Goal: Contribute content

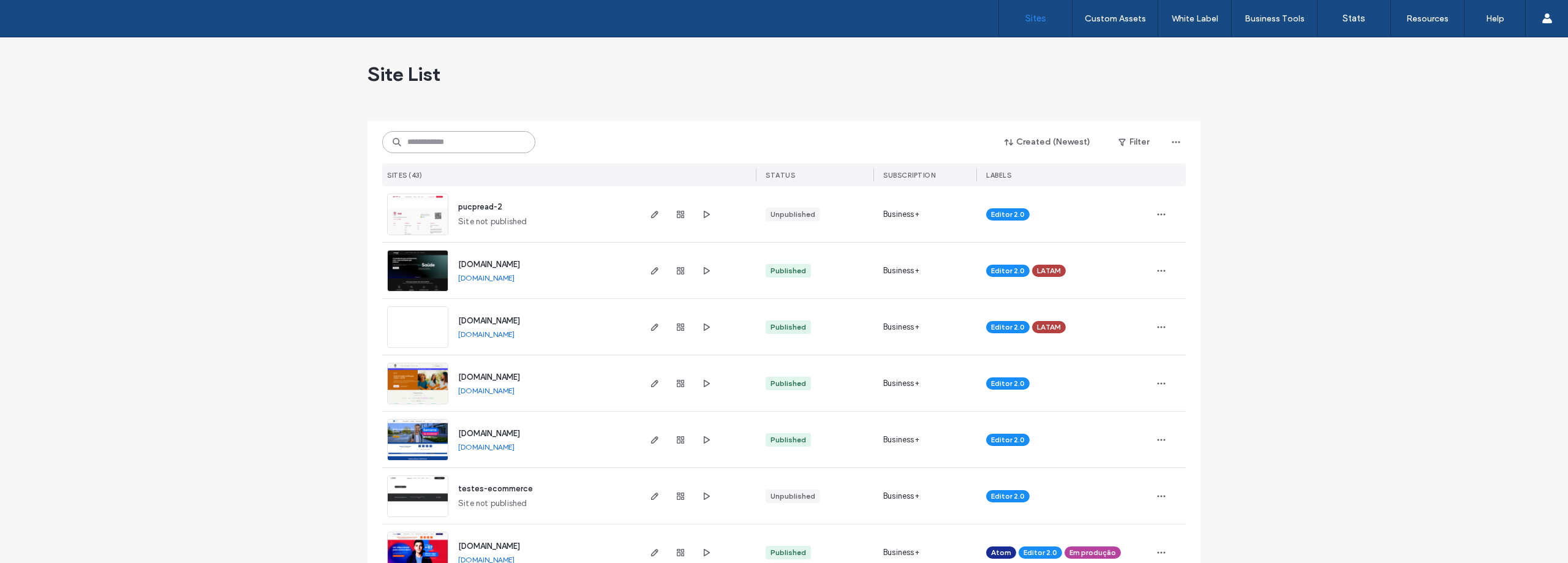
click at [422, 142] on input at bounding box center [458, 142] width 153 height 22
type input "***"
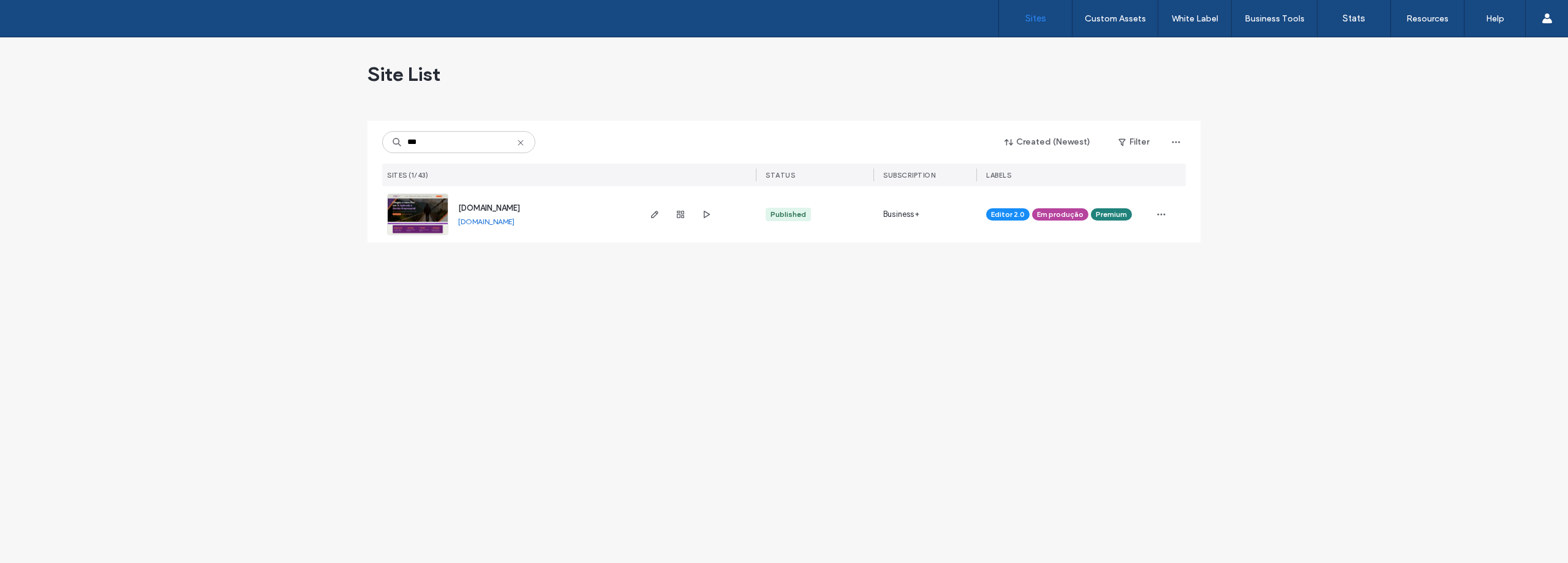
click at [425, 210] on img at bounding box center [418, 235] width 60 height 83
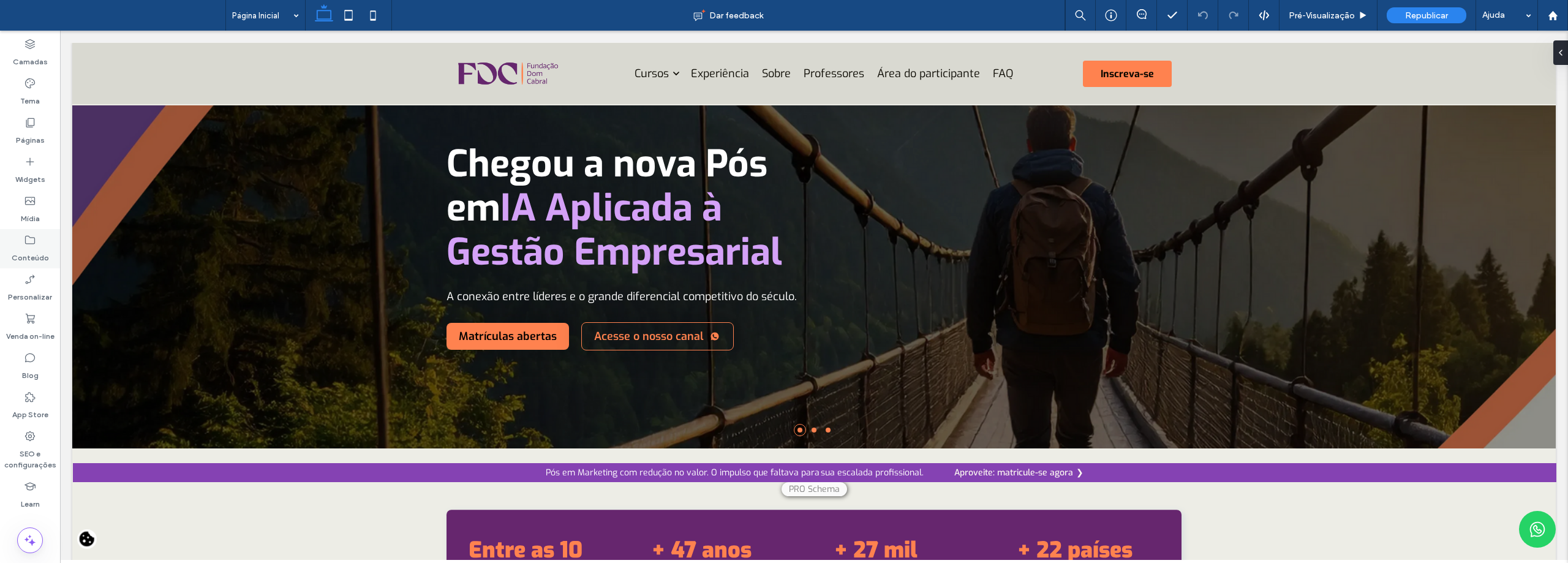
click at [31, 243] on icon at bounding box center [30, 240] width 13 height 13
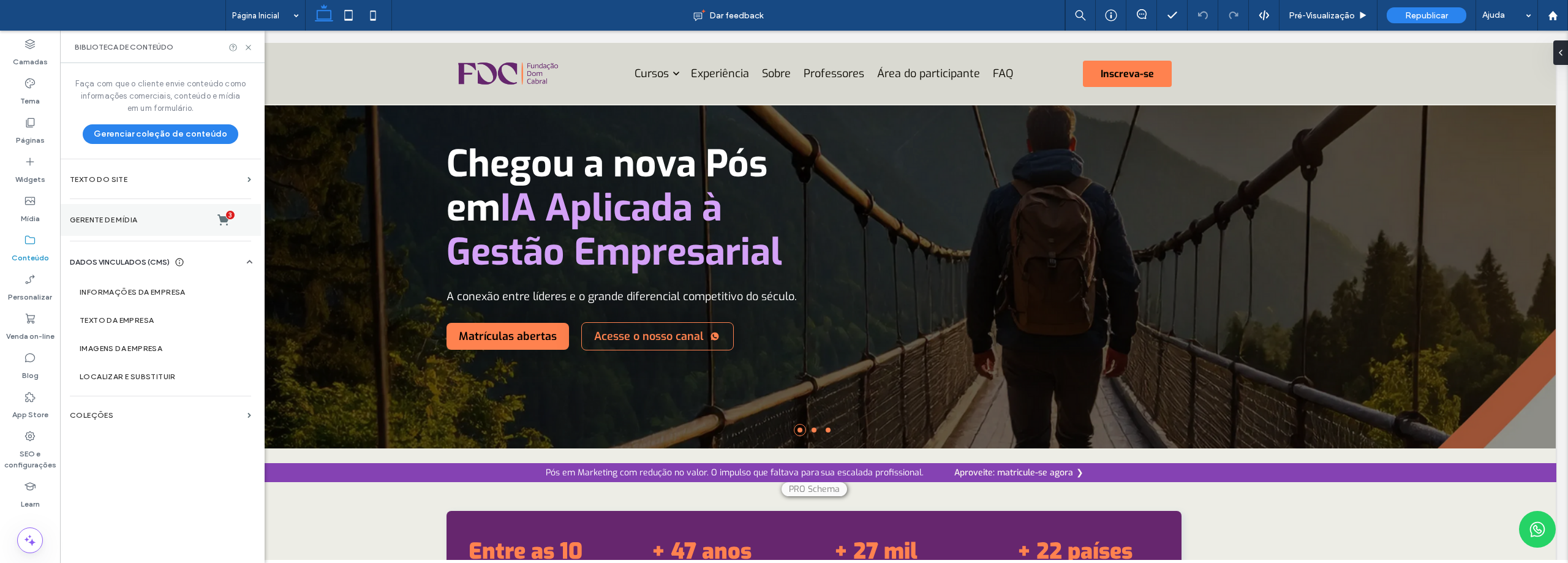
click at [114, 214] on label "Gerente de mídia 3" at bounding box center [160, 220] width 181 height 13
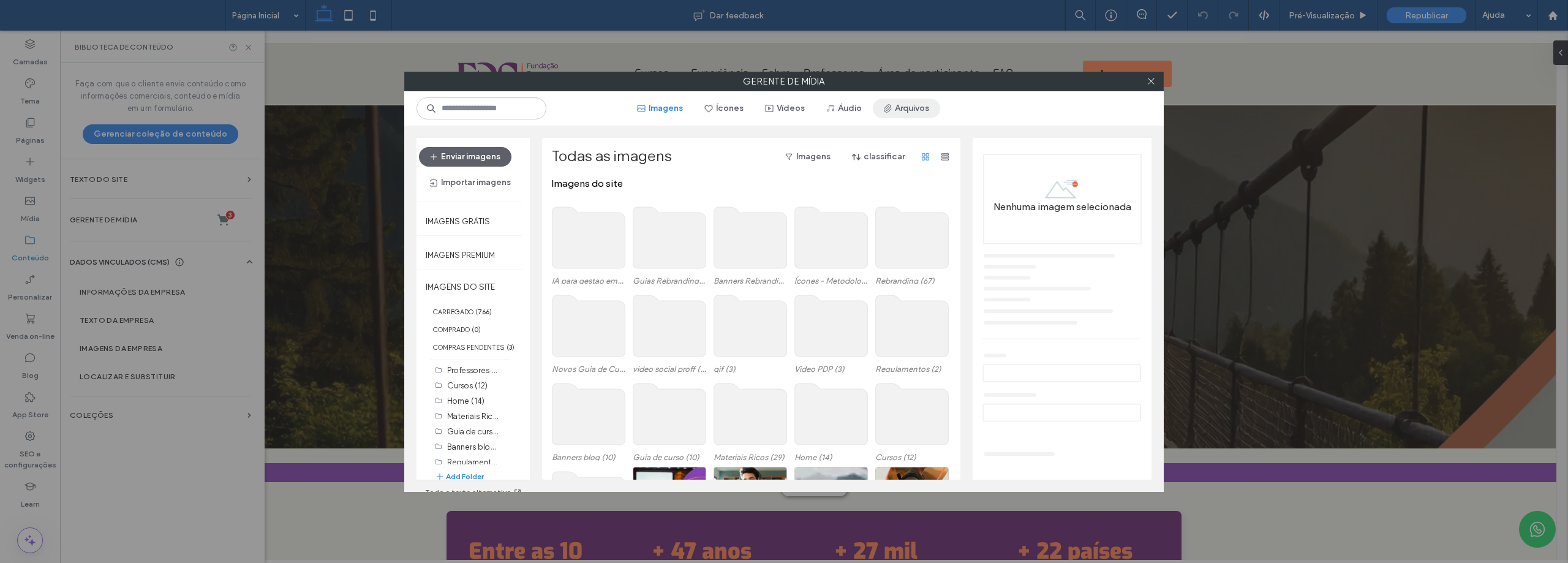
click at [920, 103] on button "Arquivos" at bounding box center [907, 108] width 68 height 19
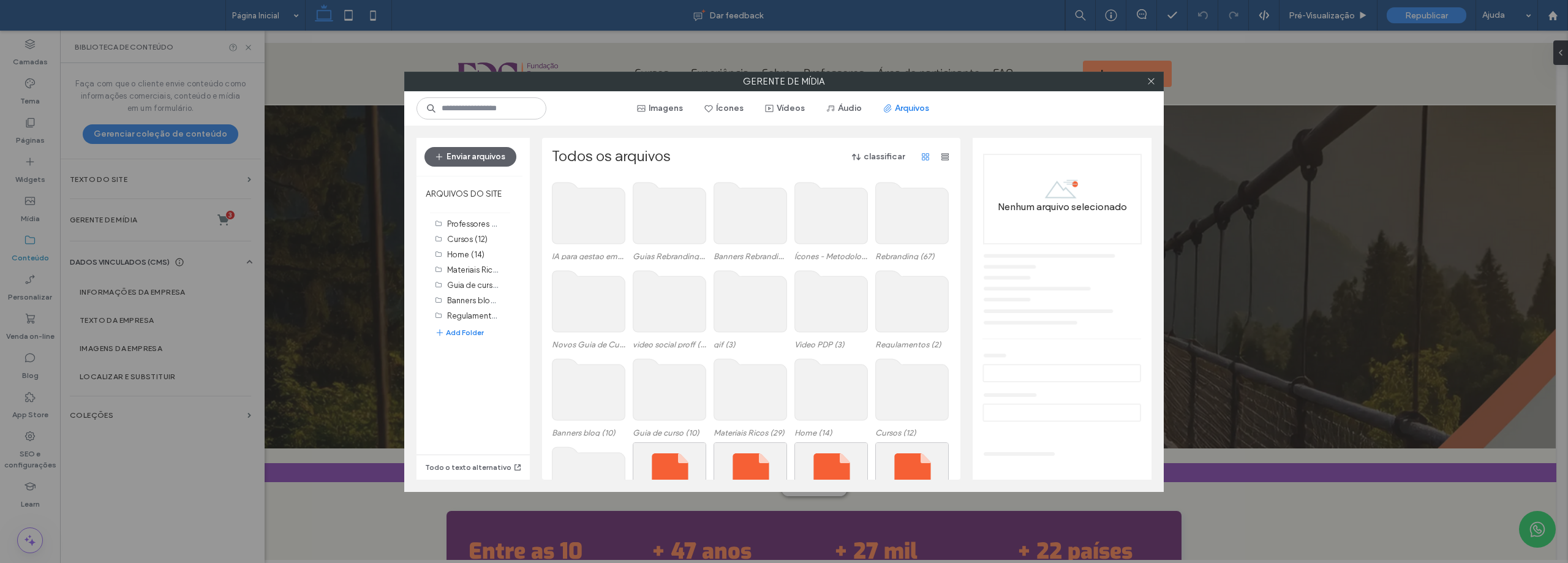
click at [733, 402] on use at bounding box center [750, 390] width 73 height 61
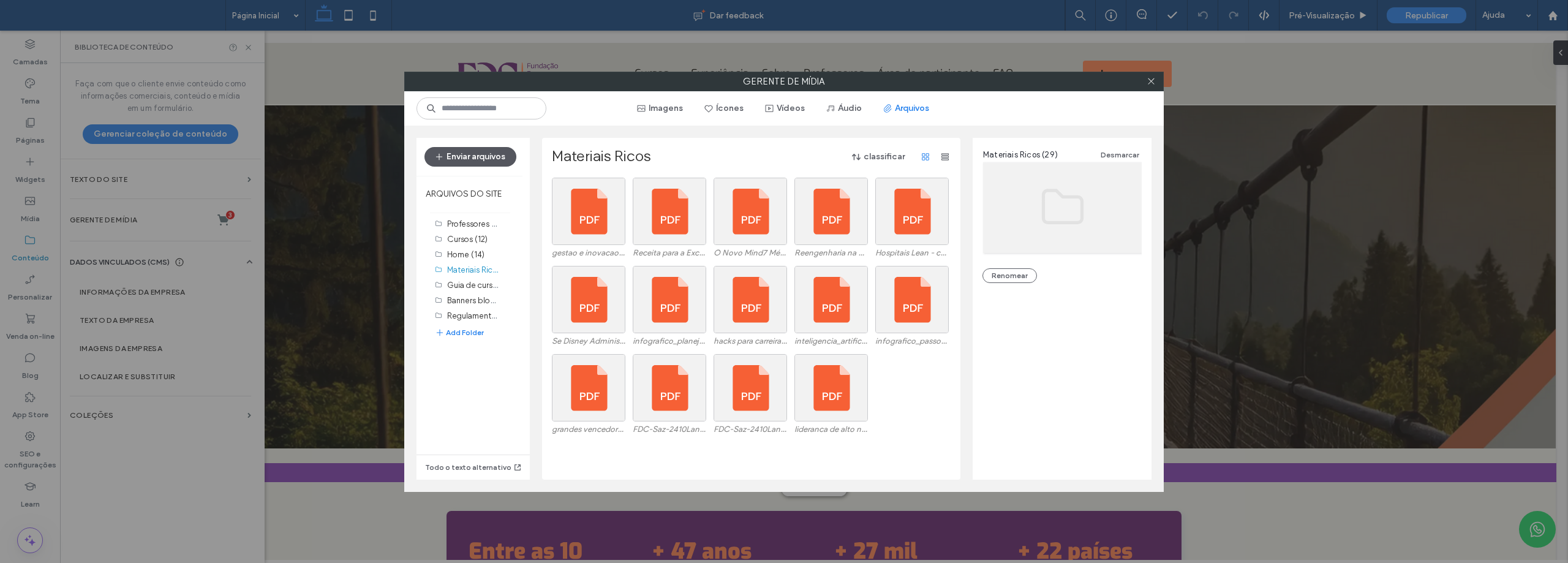
click at [468, 148] on button "Enviar arquivos" at bounding box center [470, 157] width 92 height 19
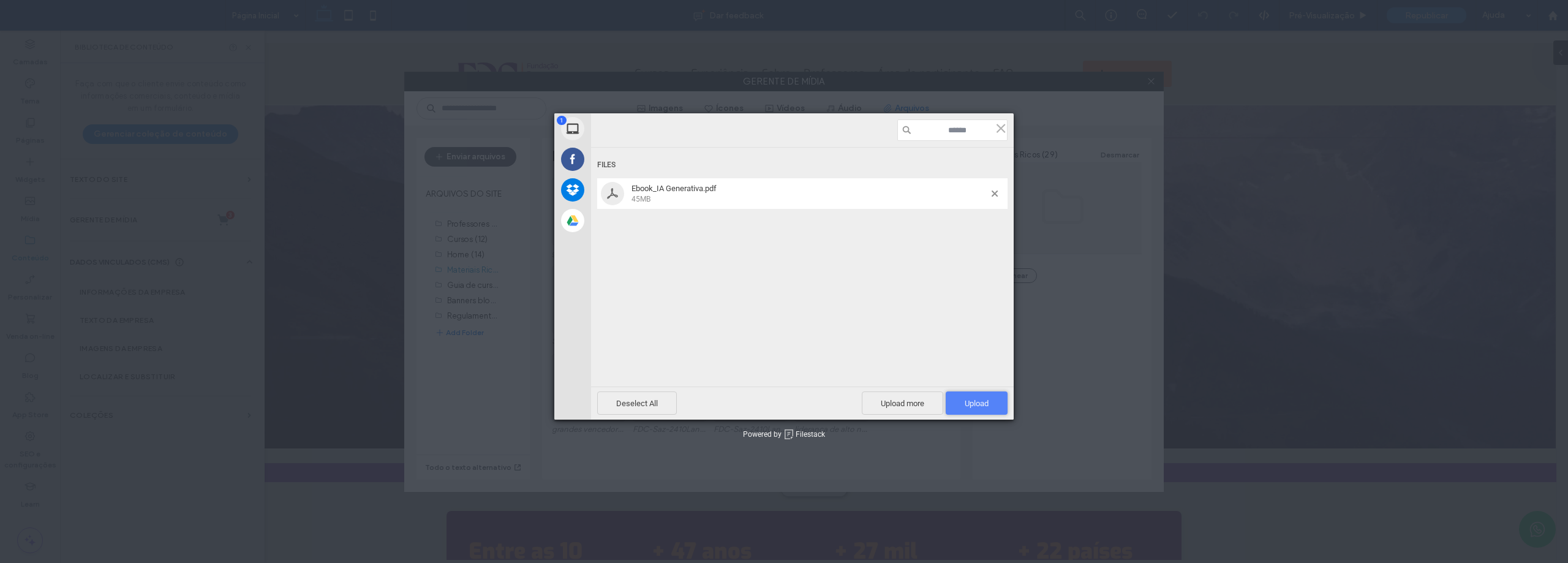
click at [975, 398] on span "Upload 1" at bounding box center [976, 403] width 62 height 23
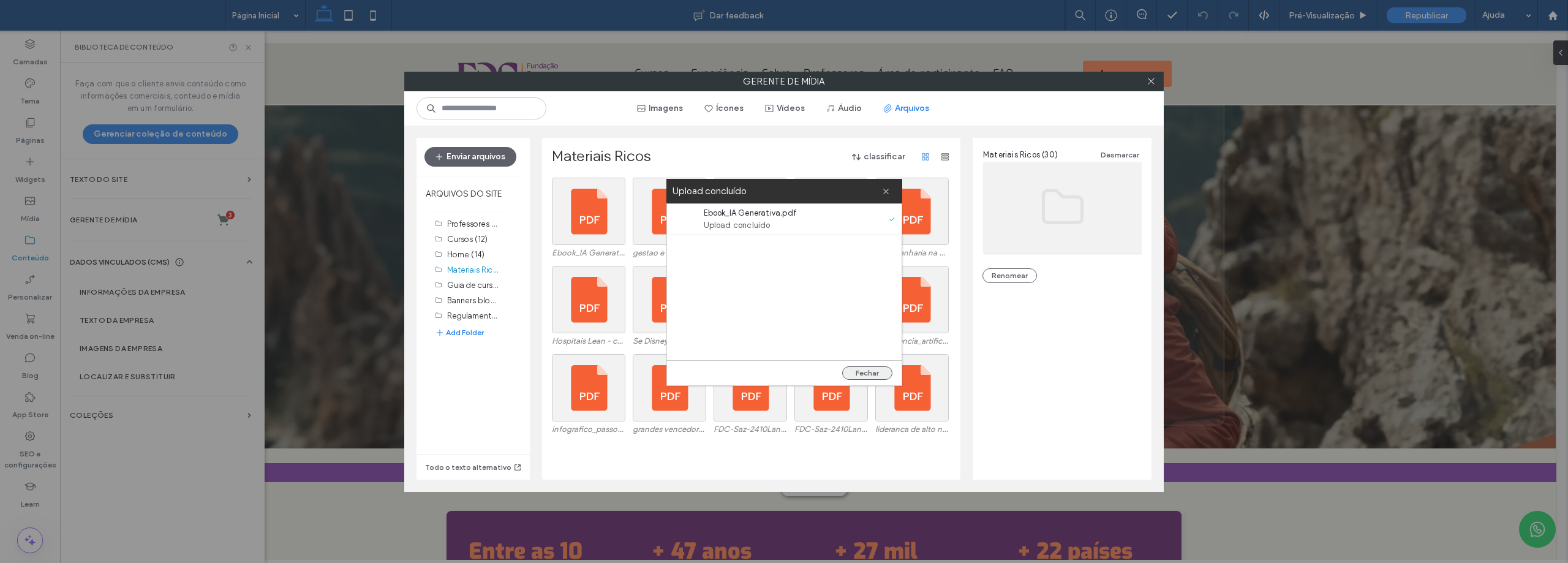
click at [875, 372] on button "Fechar" at bounding box center [867, 373] width 50 height 14
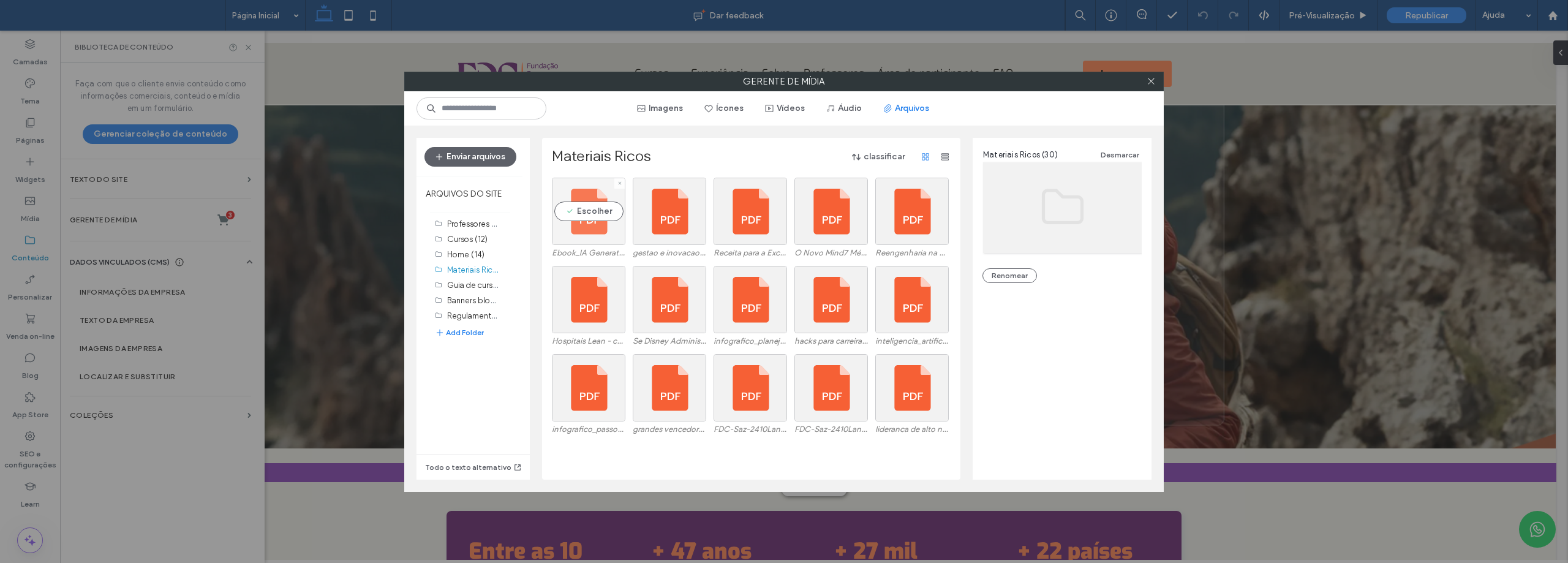
click at [587, 207] on div "Escolher" at bounding box center [588, 212] width 73 height 68
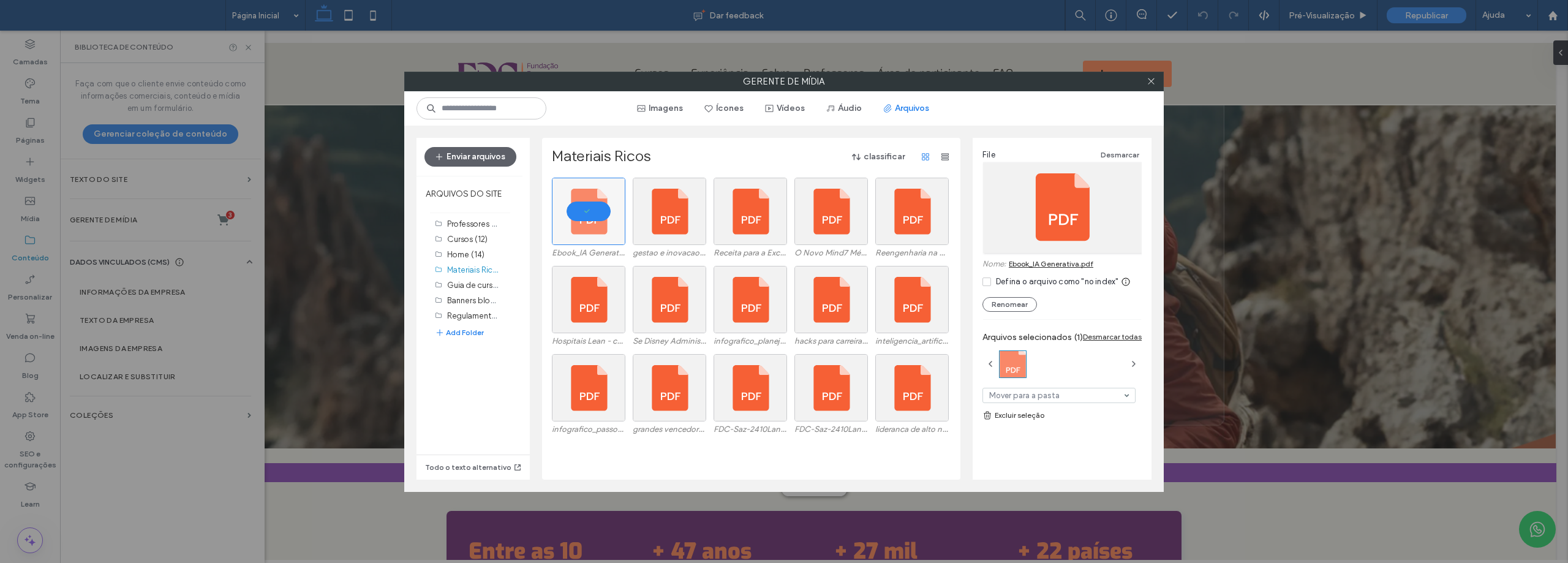
click at [1078, 264] on link "Ebook_IA Generativa.pdf" at bounding box center [1051, 264] width 85 height 9
click at [990, 286] on span at bounding box center [987, 282] width 9 height 9
